Goal: Task Accomplishment & Management: Manage account settings

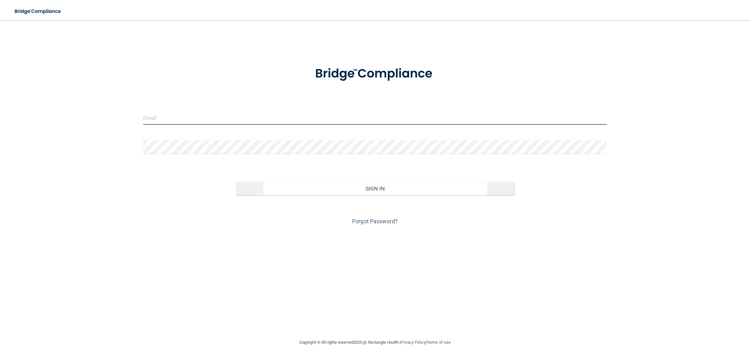
type input "[EMAIL_ADDRESS][DOMAIN_NAME]"
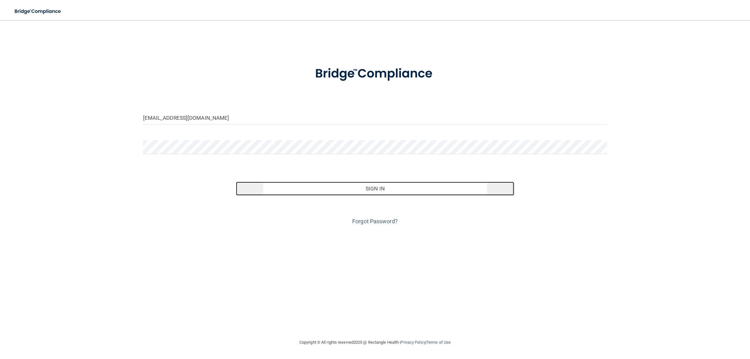
click at [399, 194] on button "Sign In" at bounding box center [375, 188] width 278 height 14
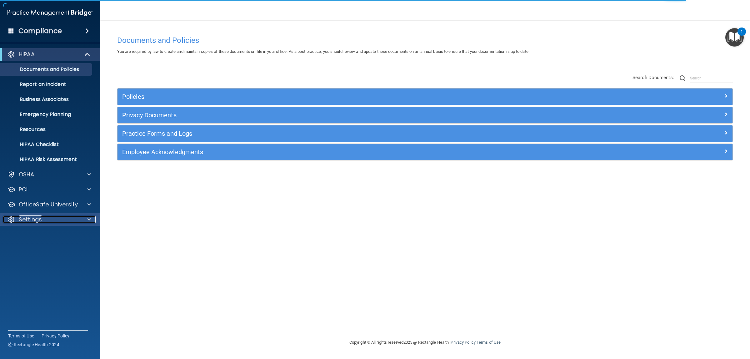
click at [44, 219] on div "Settings" at bounding box center [41, 219] width 77 height 7
click at [38, 254] on link "My Users" at bounding box center [43, 249] width 98 height 12
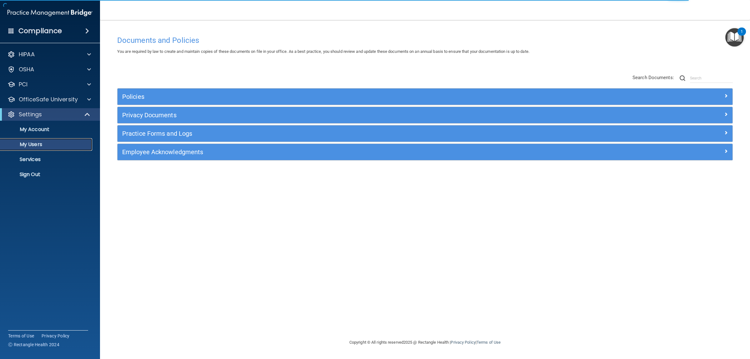
select select "20"
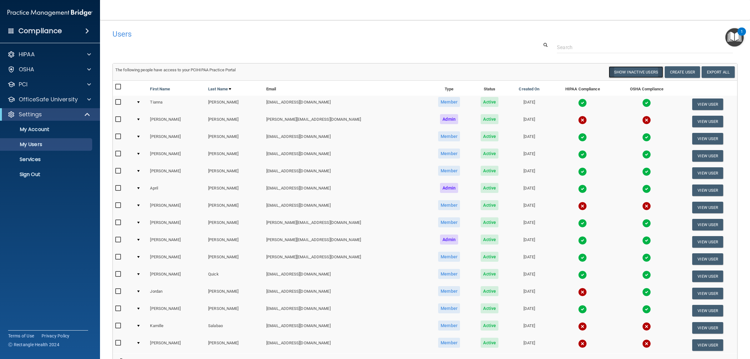
click at [642, 72] on button "Show Inactive Users" at bounding box center [635, 72] width 54 height 12
select select "20"
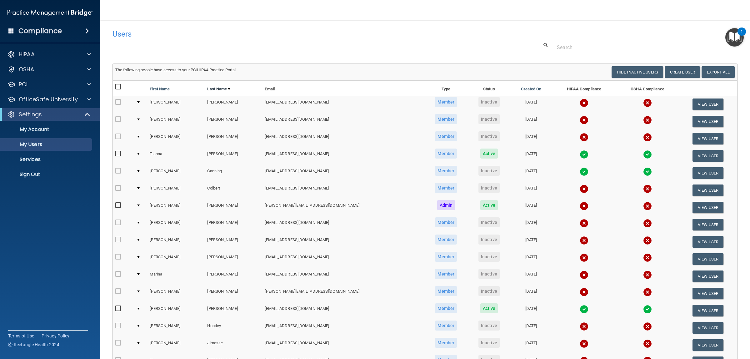
click at [224, 88] on link "Last Name" at bounding box center [218, 88] width 23 height 7
select select "20"
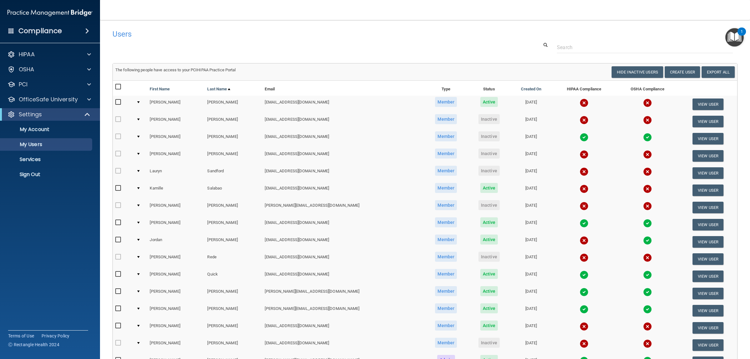
click at [224, 88] on link "Last Name" at bounding box center [218, 88] width 23 height 7
select select "20"
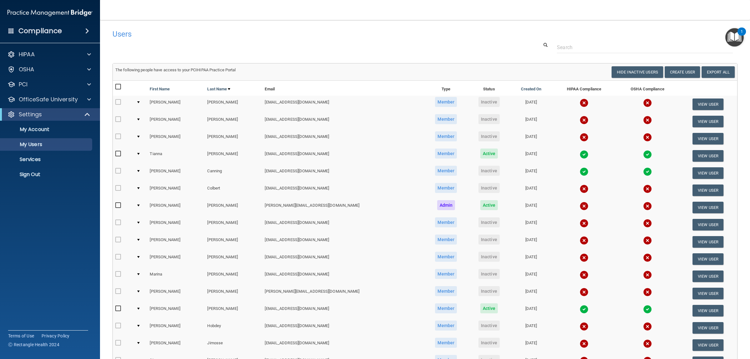
drag, startPoint x: 476, startPoint y: 48, endPoint x: 305, endPoint y: 58, distance: 171.1
click at [474, 48] on div at bounding box center [425, 48] width 634 height 12
click at [51, 176] on p "Sign Out" at bounding box center [46, 174] width 85 height 6
